Goal: Transaction & Acquisition: Purchase product/service

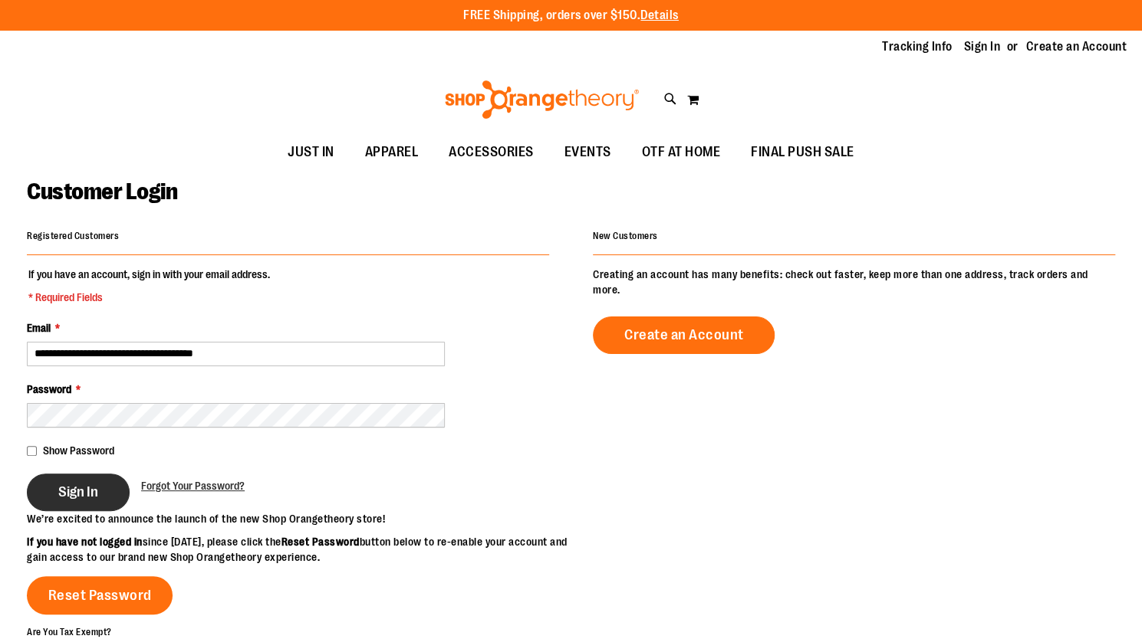
click at [71, 477] on button "Sign In" at bounding box center [78, 493] width 103 height 38
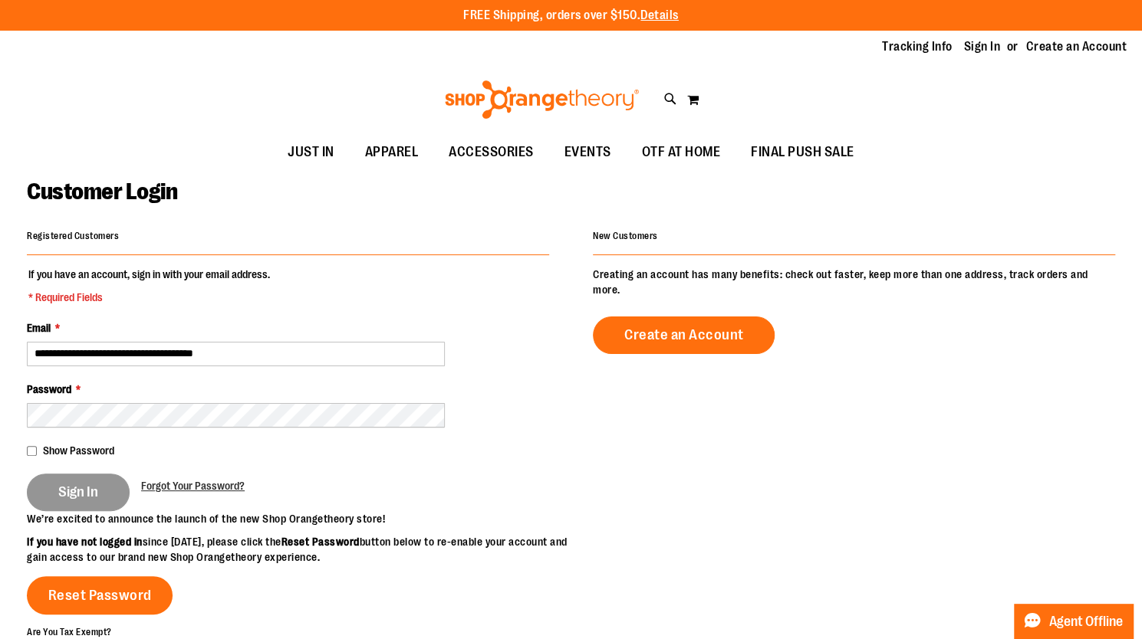
click at [71, 477] on div "Sign In" at bounding box center [84, 493] width 114 height 38
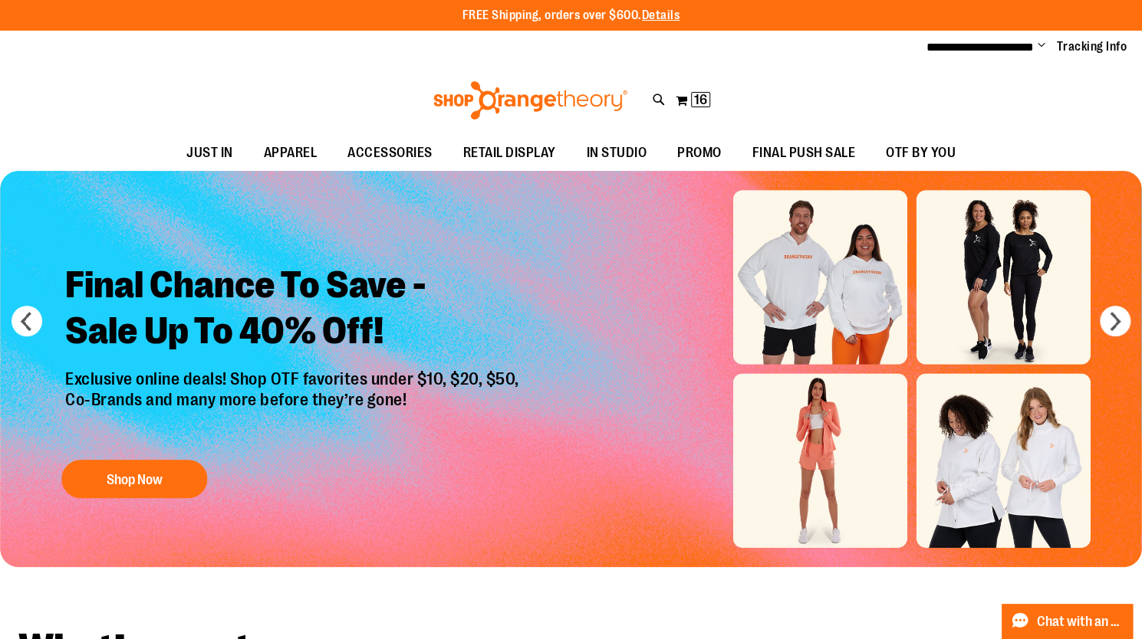
type input "**********"
click at [388, 460] on div "Final Chance To Save - Sale Up To 40% Off! Exclusive online deals! Shop OTF fav…" at bounding box center [294, 378] width 481 height 255
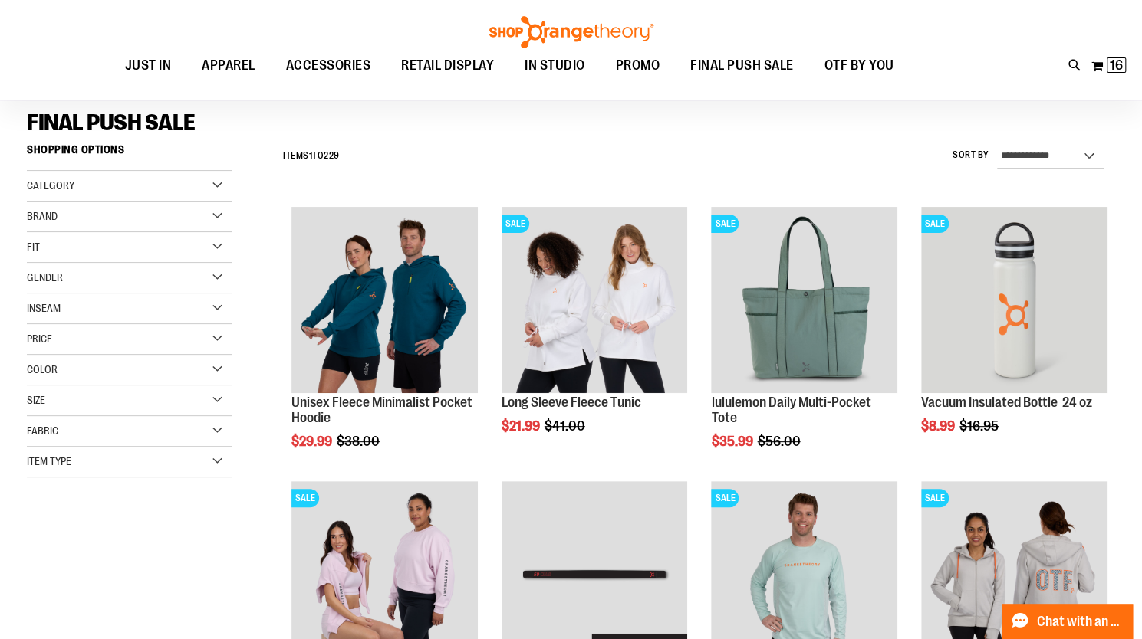
scroll to position [106, 0]
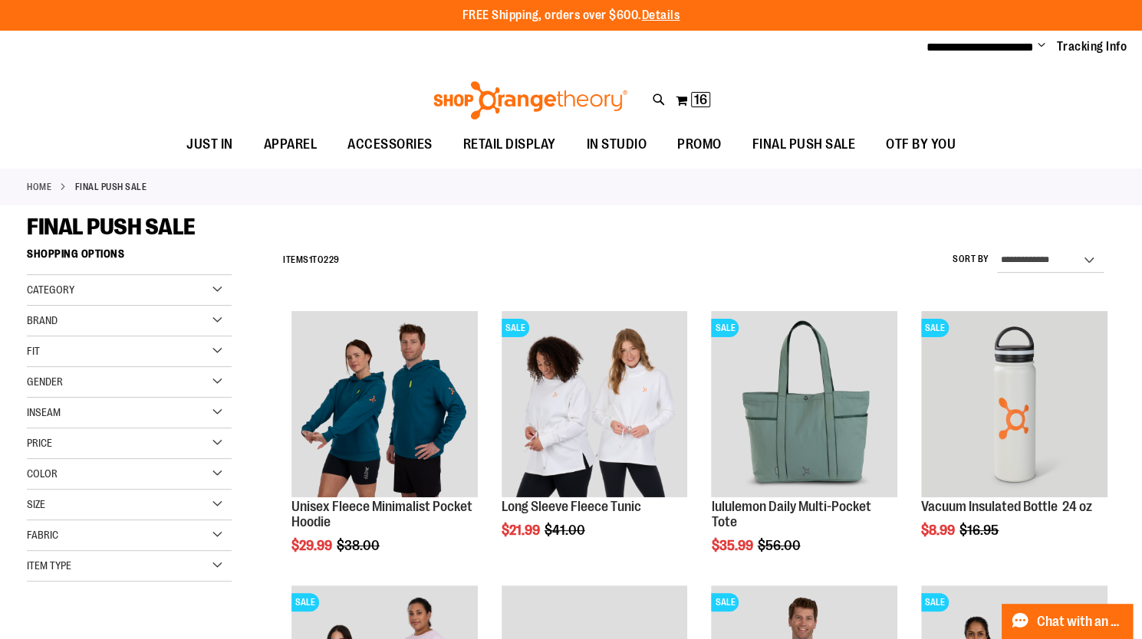
type input "**********"
click at [511, 220] on div "FINAL PUSH SALE" at bounding box center [571, 227] width 1088 height 28
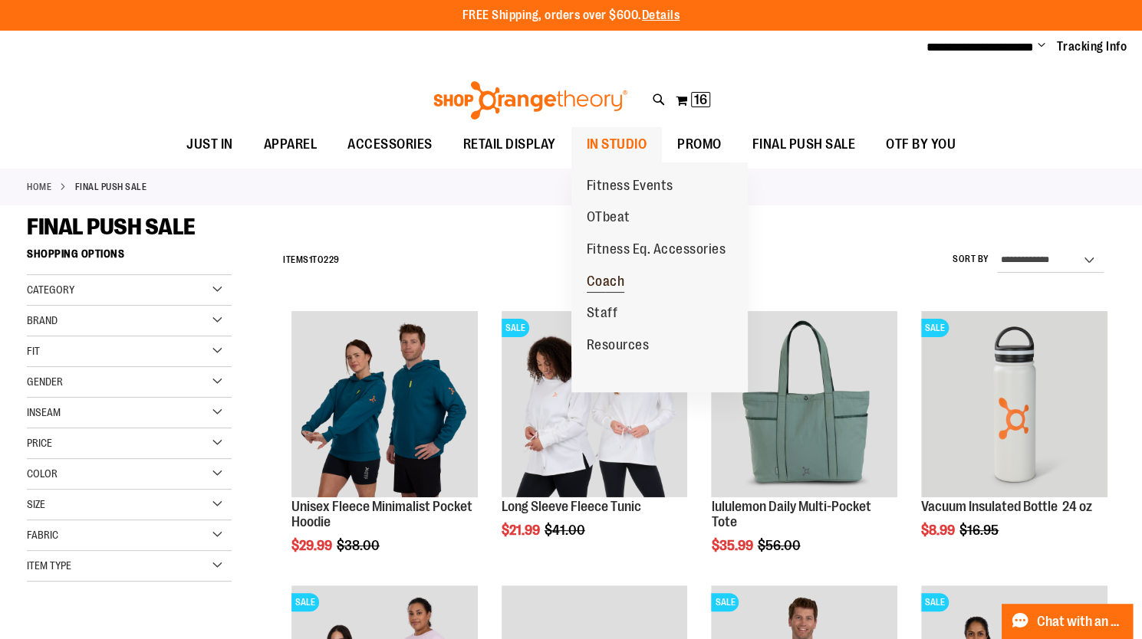
click at [612, 281] on span "Coach" at bounding box center [605, 283] width 38 height 19
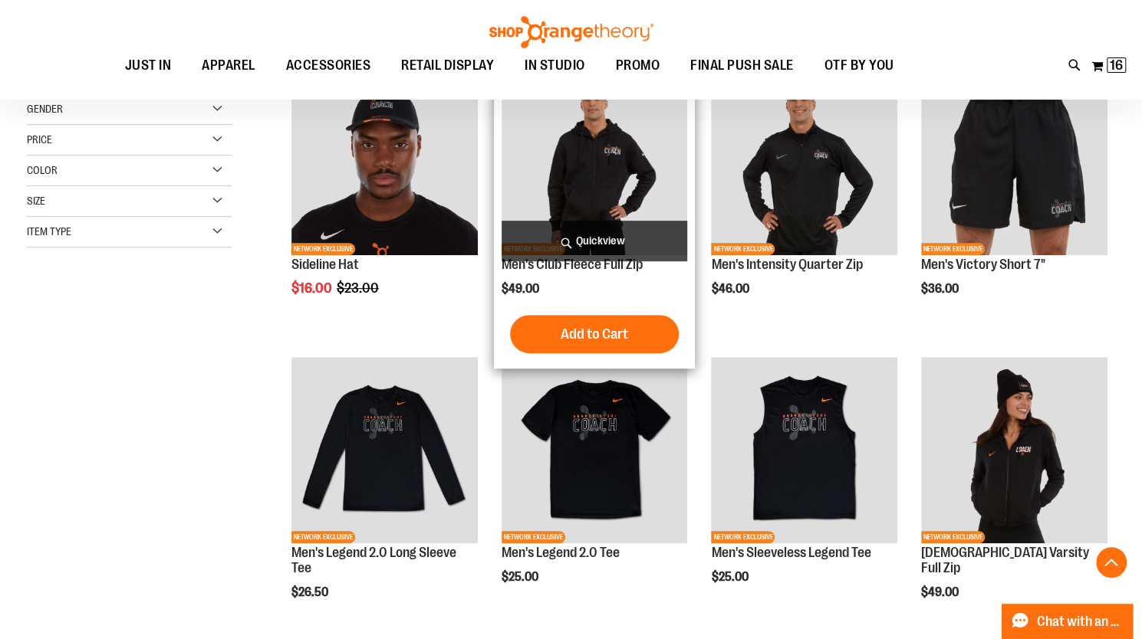
scroll to position [242, 0]
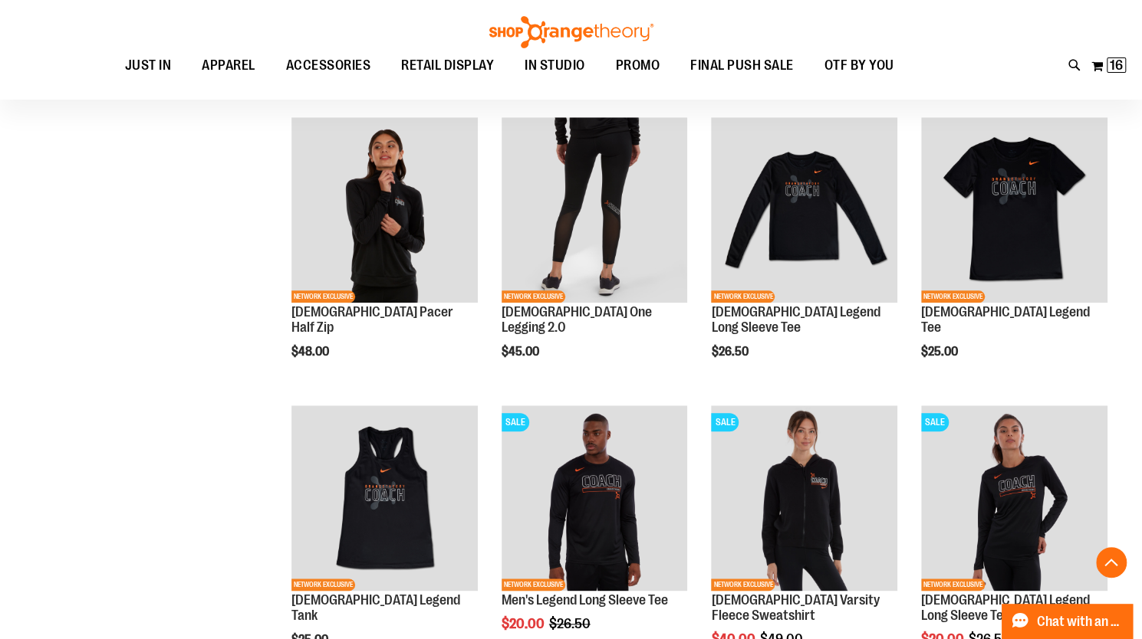
scroll to position [771, 0]
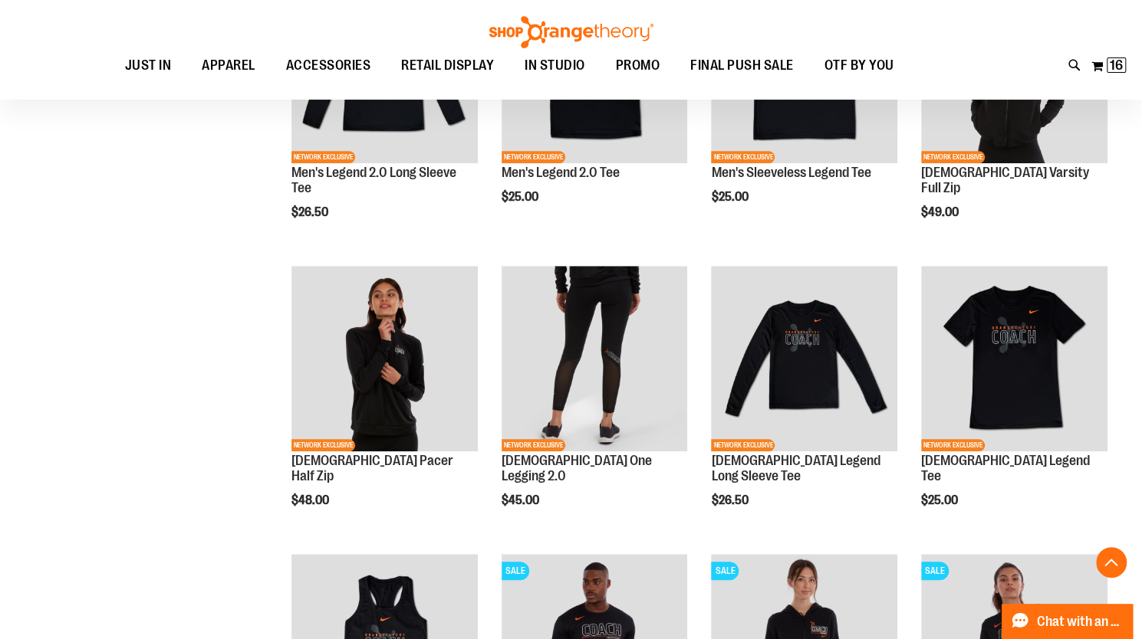
scroll to position [747, 0]
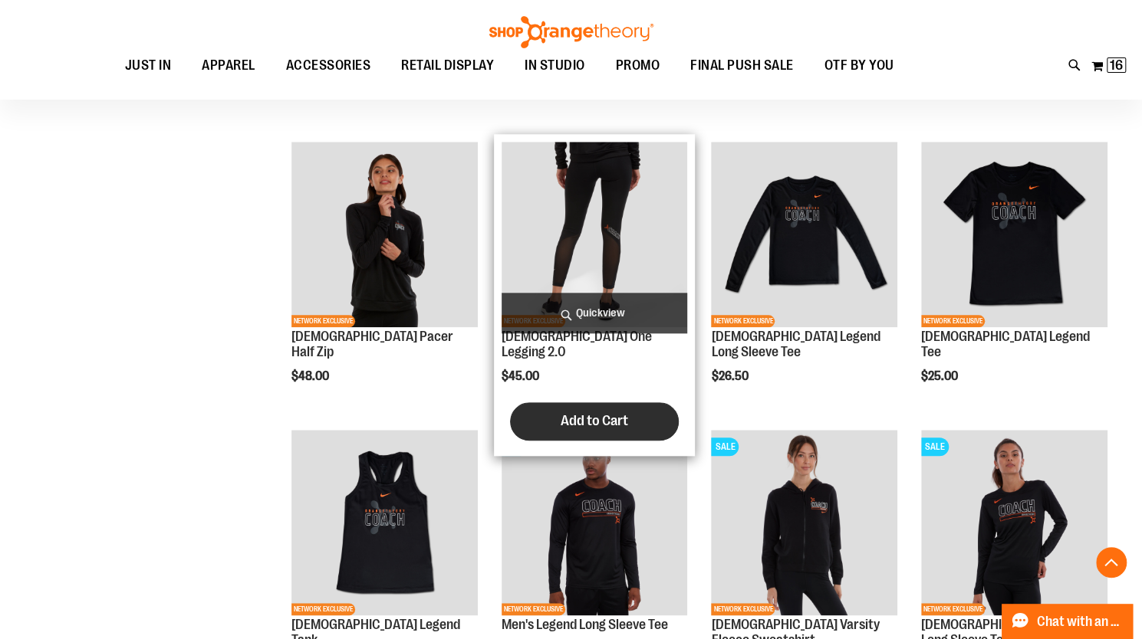
type input "**********"
click at [614, 412] on span "Add to Cart" at bounding box center [593, 420] width 67 height 17
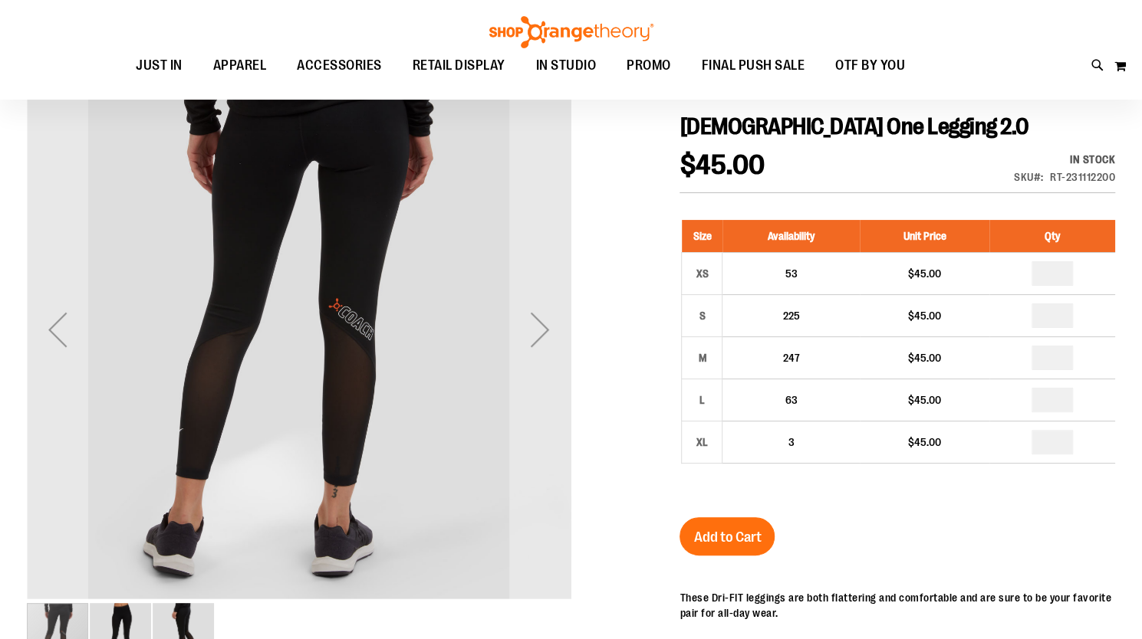
scroll to position [35, 0]
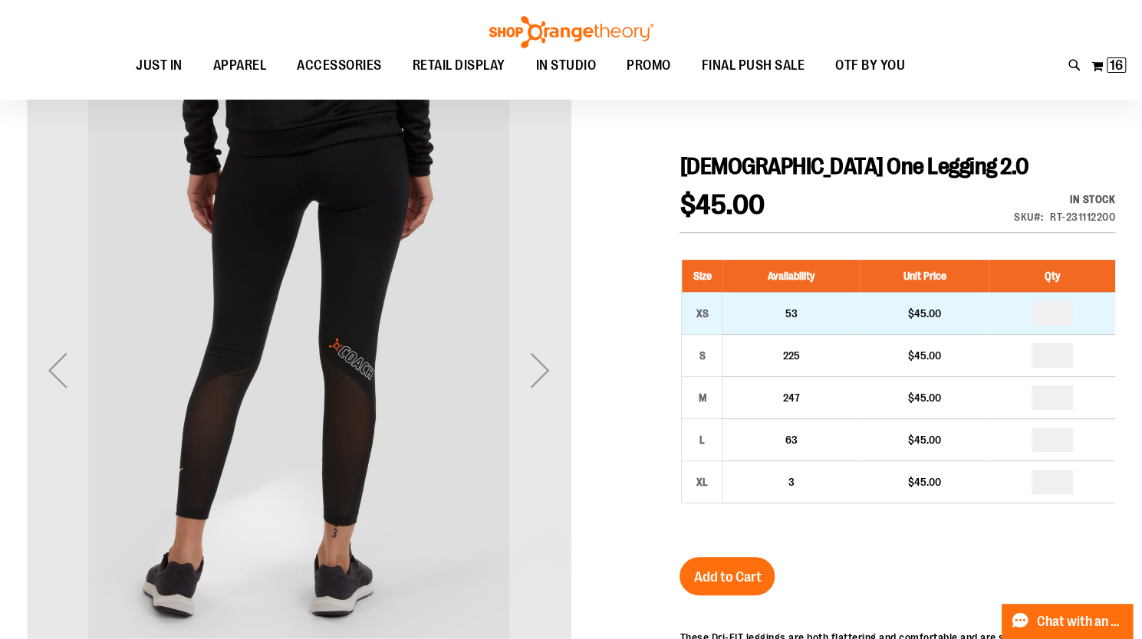
type input "**********"
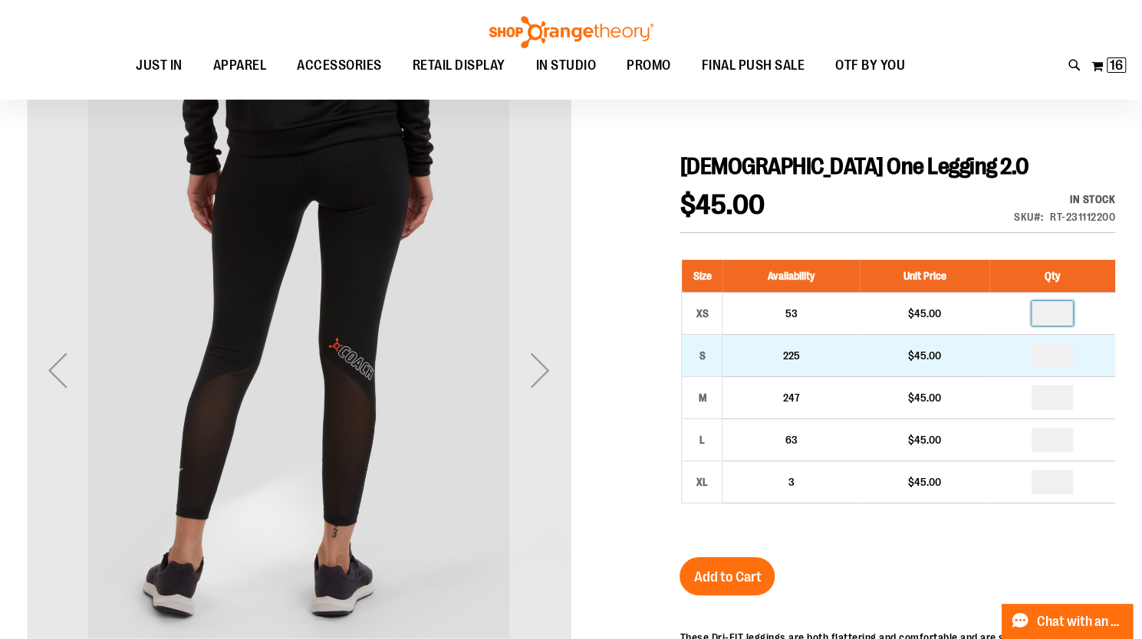
drag, startPoint x: 1062, startPoint y: 310, endPoint x: 1022, endPoint y: 346, distance: 53.2
click at [1022, 346] on tbody "XS 53 $45.00 * S 225 $45.00 * M" at bounding box center [898, 398] width 433 height 211
type input "*"
click at [1056, 350] on input "number" at bounding box center [1051, 355] width 41 height 25
type input "*"
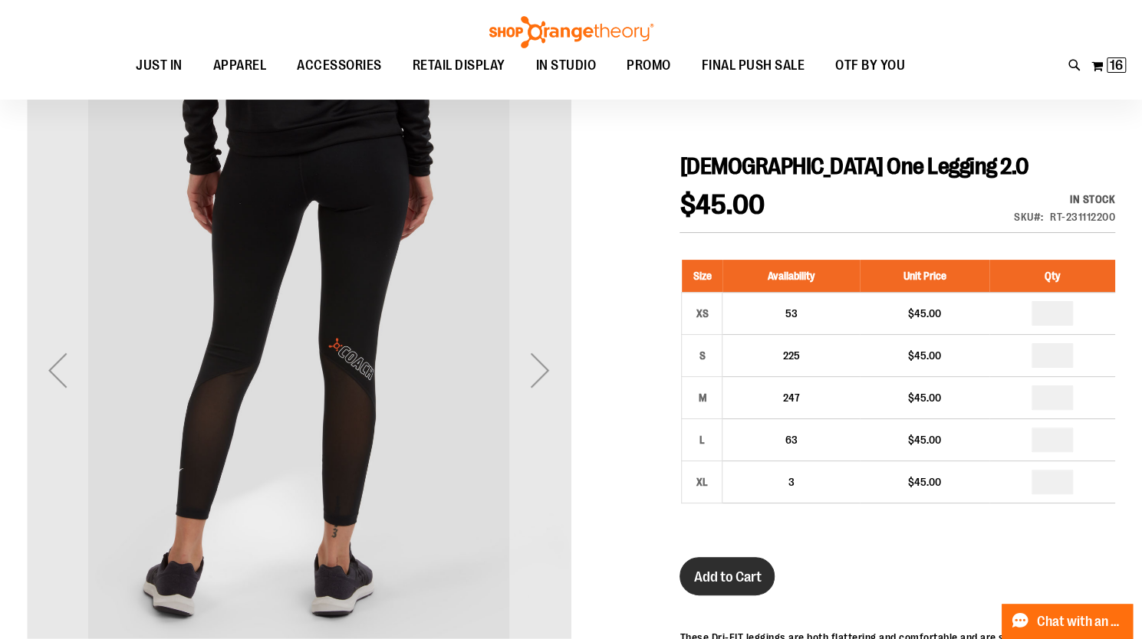
click at [751, 579] on span "Add to Cart" at bounding box center [726, 577] width 67 height 17
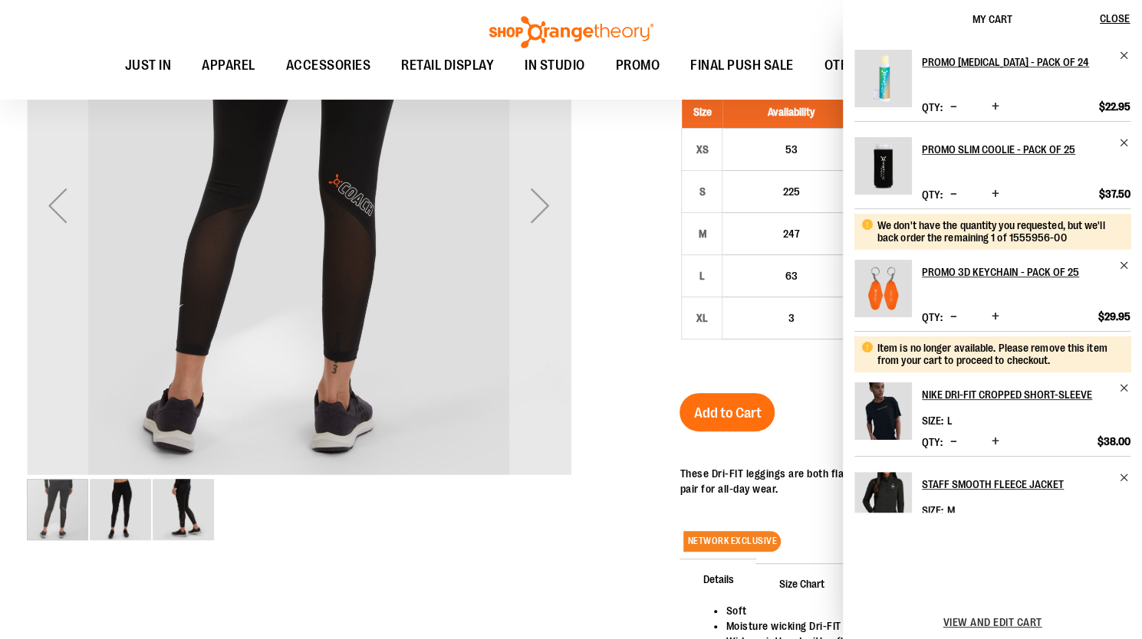
scroll to position [160, 0]
click at [983, 617] on span "View and edit cart" at bounding box center [992, 622] width 99 height 12
click at [988, 628] on span "View and edit cart" at bounding box center [992, 622] width 99 height 12
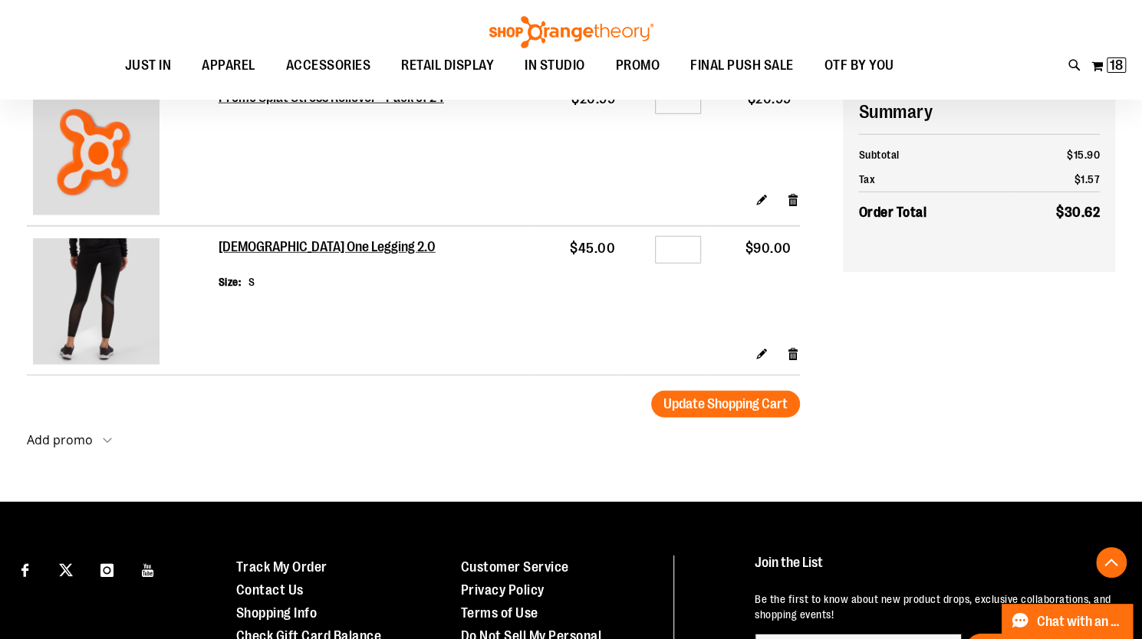
scroll to position [2564, 0]
click at [645, 254] on div "Qty *" at bounding box center [666, 252] width 69 height 23
type input "*"
click at [569, 330] on td "$45.00" at bounding box center [579, 286] width 90 height 120
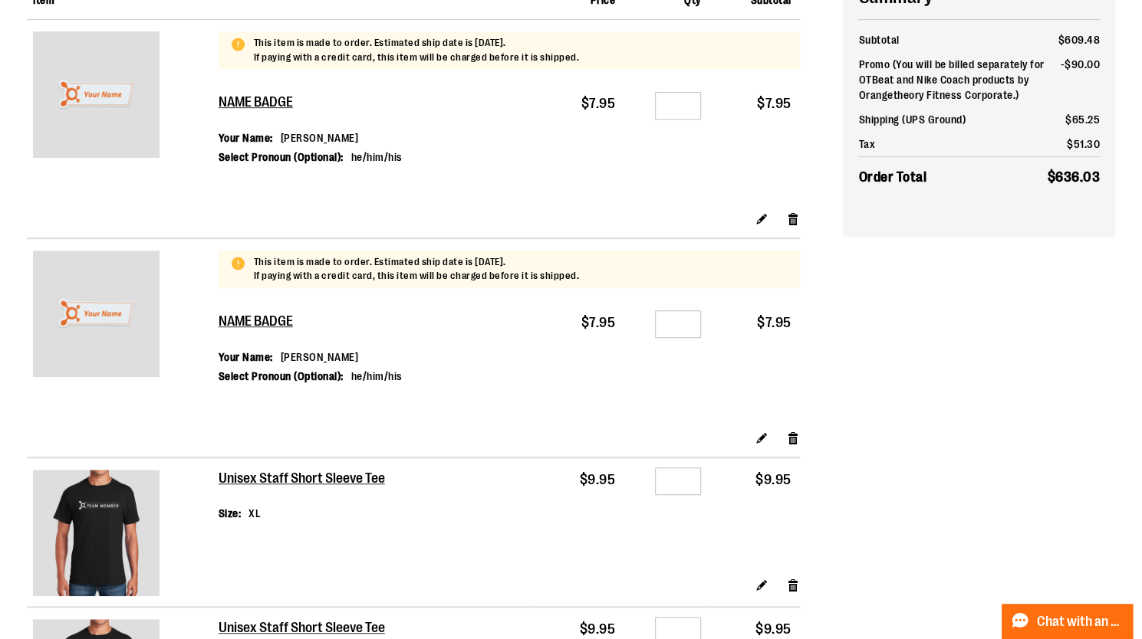
scroll to position [0, 0]
